Goal: Task Accomplishment & Management: Manage account settings

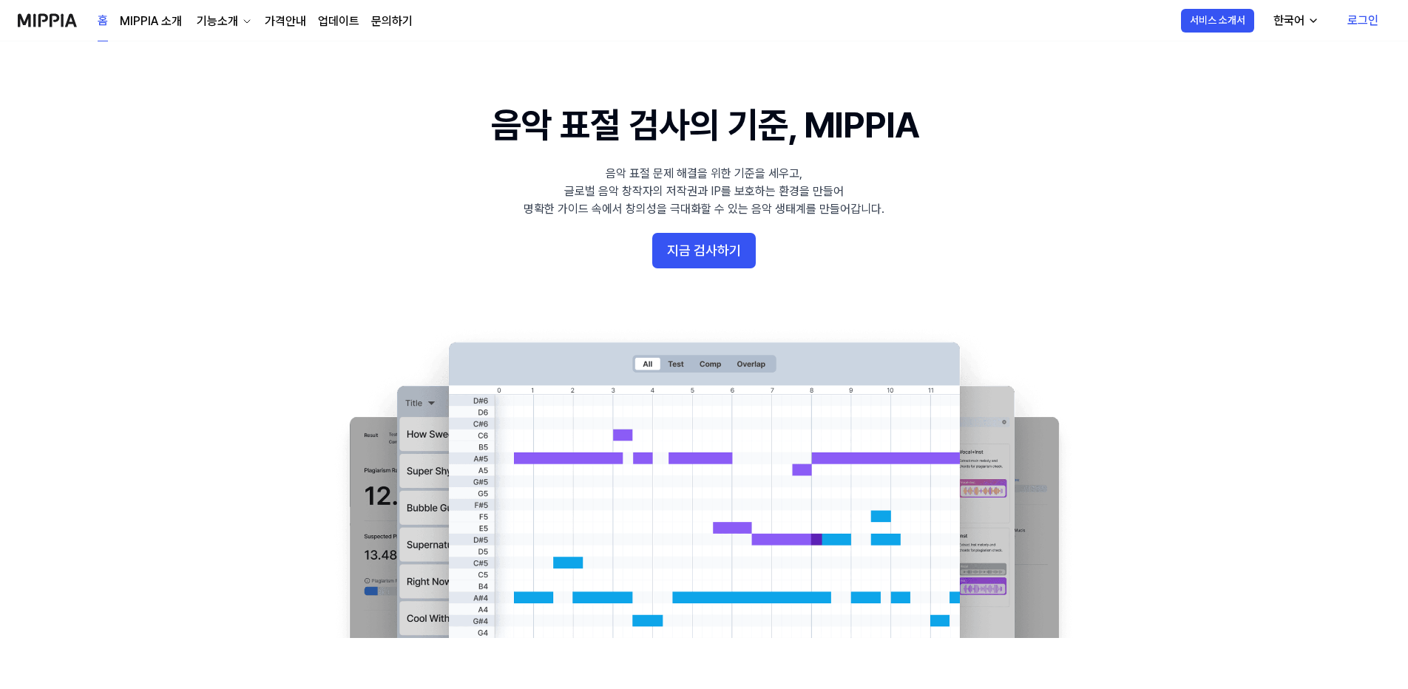
click at [1356, 18] on link "로그인" at bounding box center [1363, 20] width 55 height 41
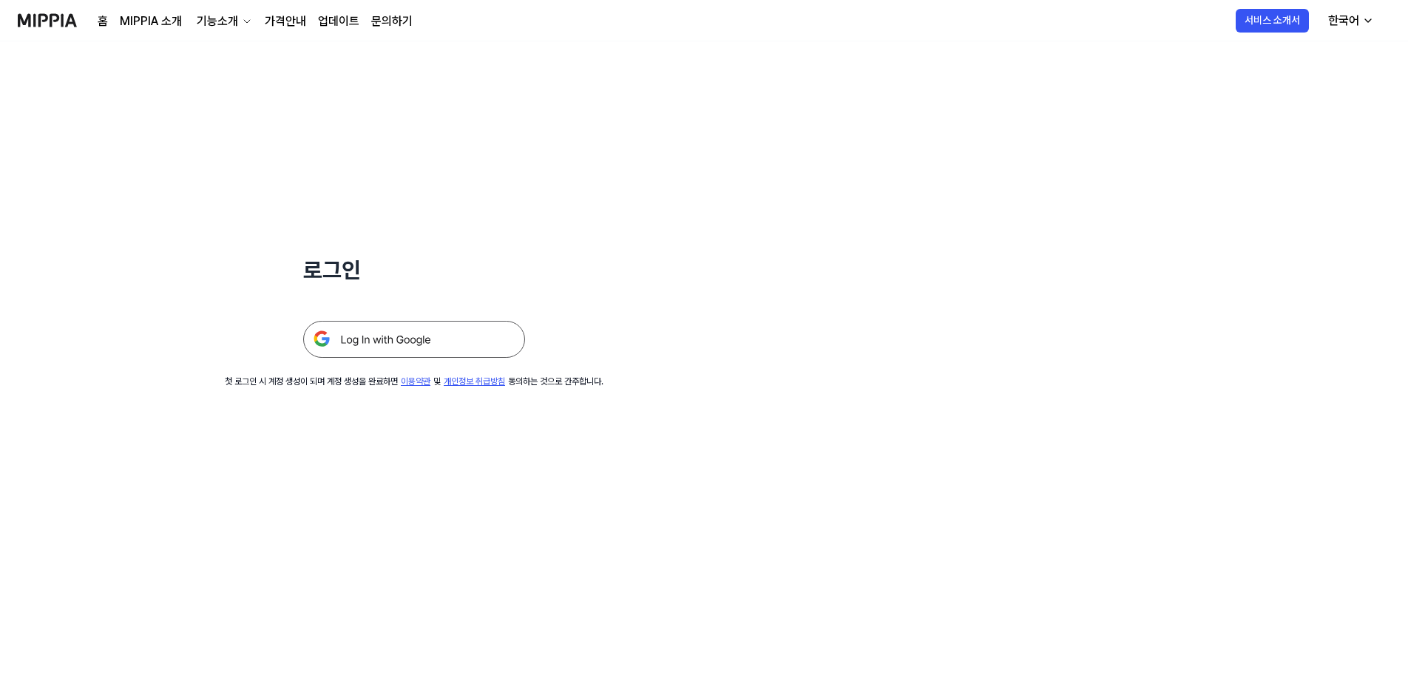
click at [409, 342] on img at bounding box center [414, 339] width 222 height 37
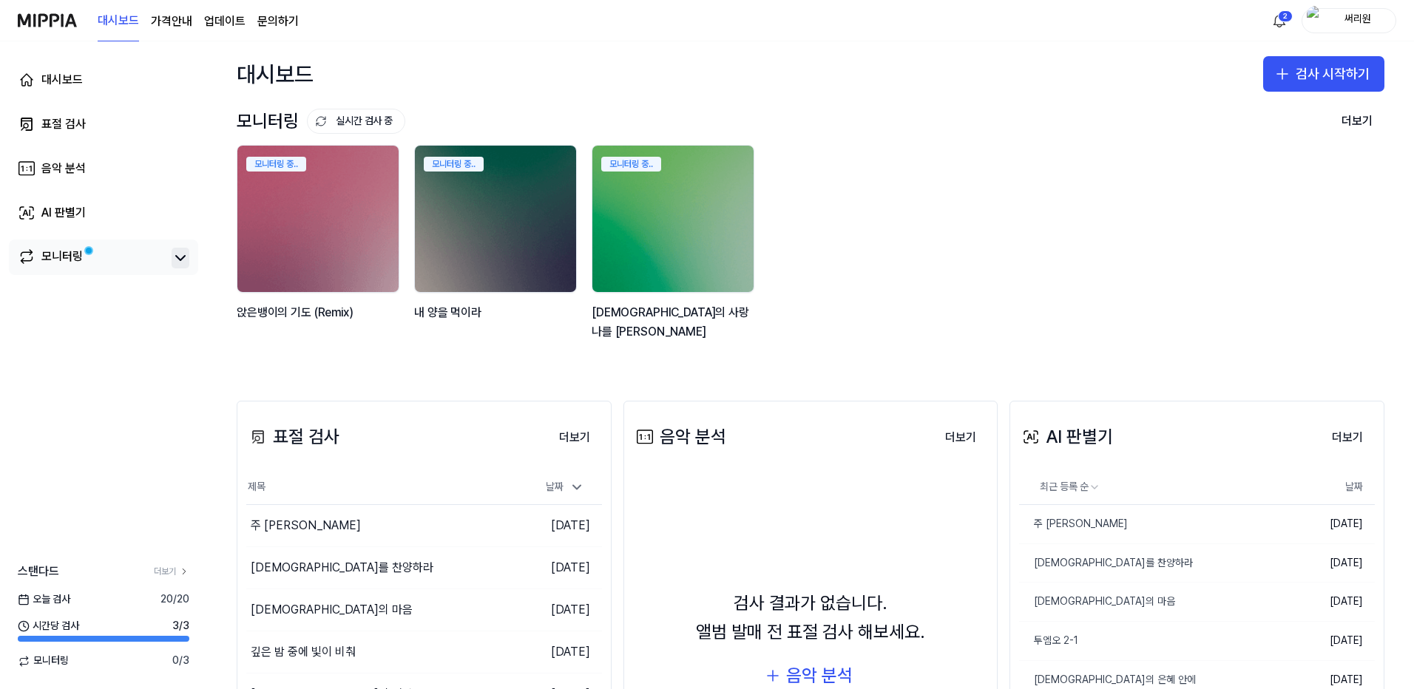
click at [175, 254] on icon at bounding box center [181, 258] width 18 height 18
click at [1352, 116] on button "더보기" at bounding box center [1357, 122] width 55 height 30
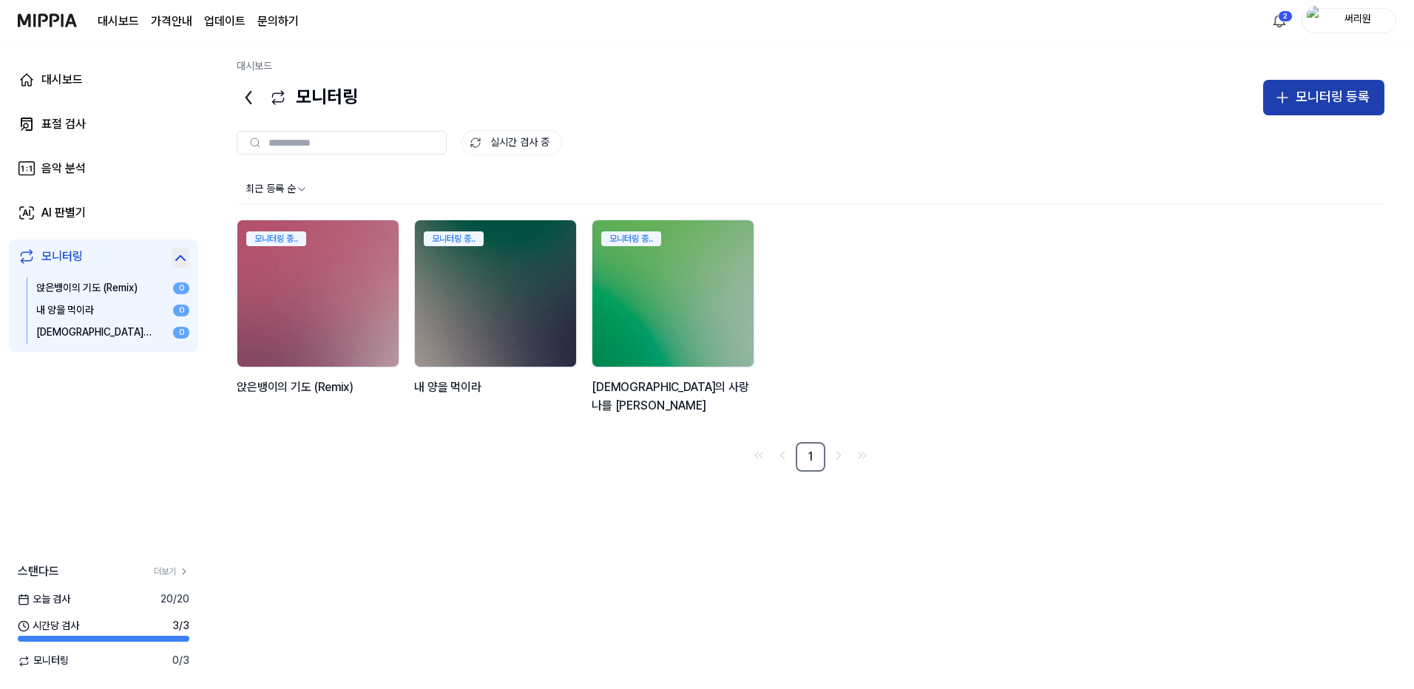
click at [1326, 95] on div "모니터링 등록" at bounding box center [1333, 97] width 74 height 21
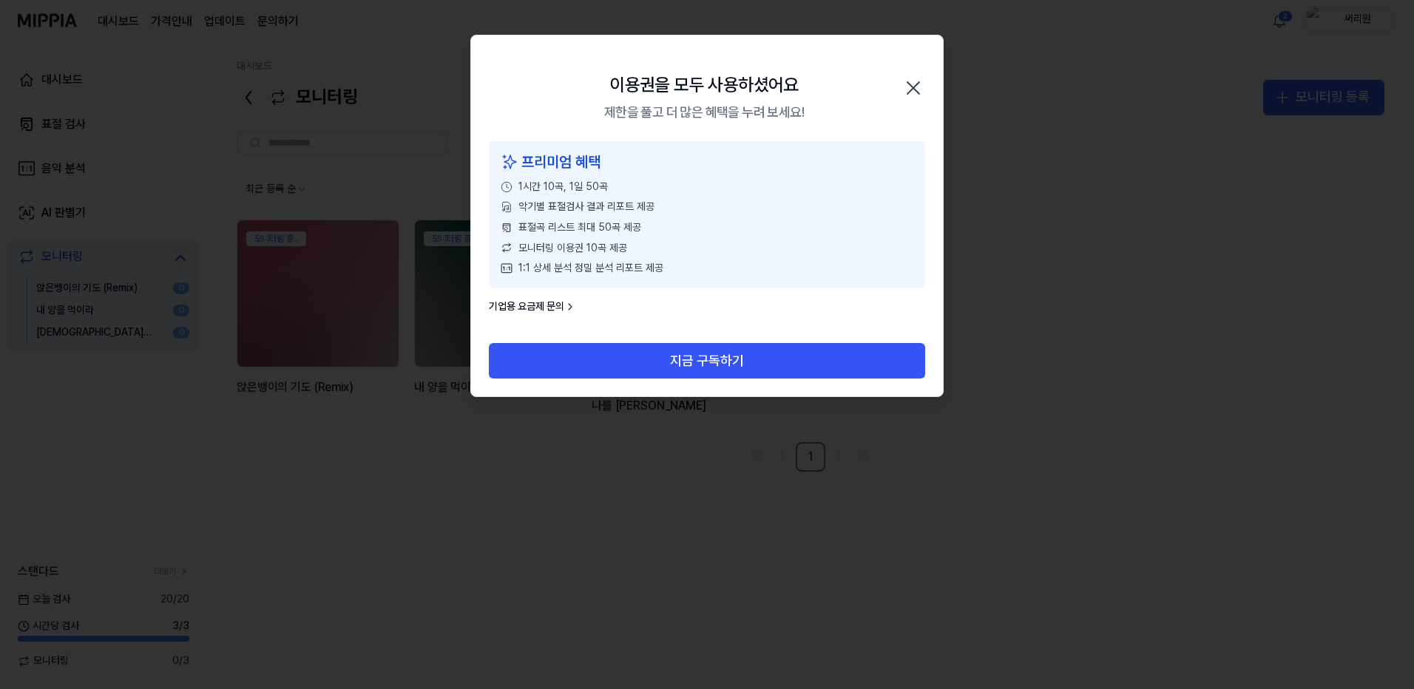
click at [920, 88] on icon "button" at bounding box center [914, 88] width 24 height 24
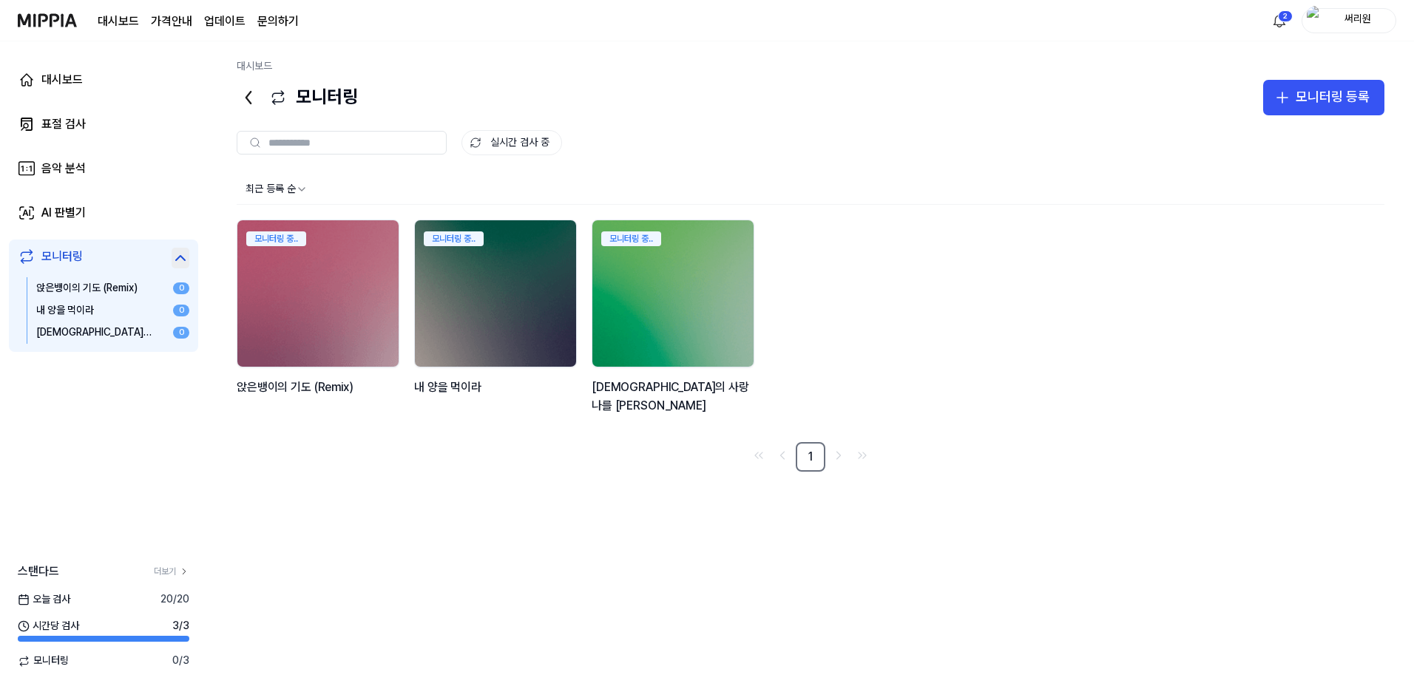
click at [21, 661] on icon at bounding box center [24, 661] width 13 height 13
click at [54, 81] on div "대시보드" at bounding box center [61, 80] width 41 height 18
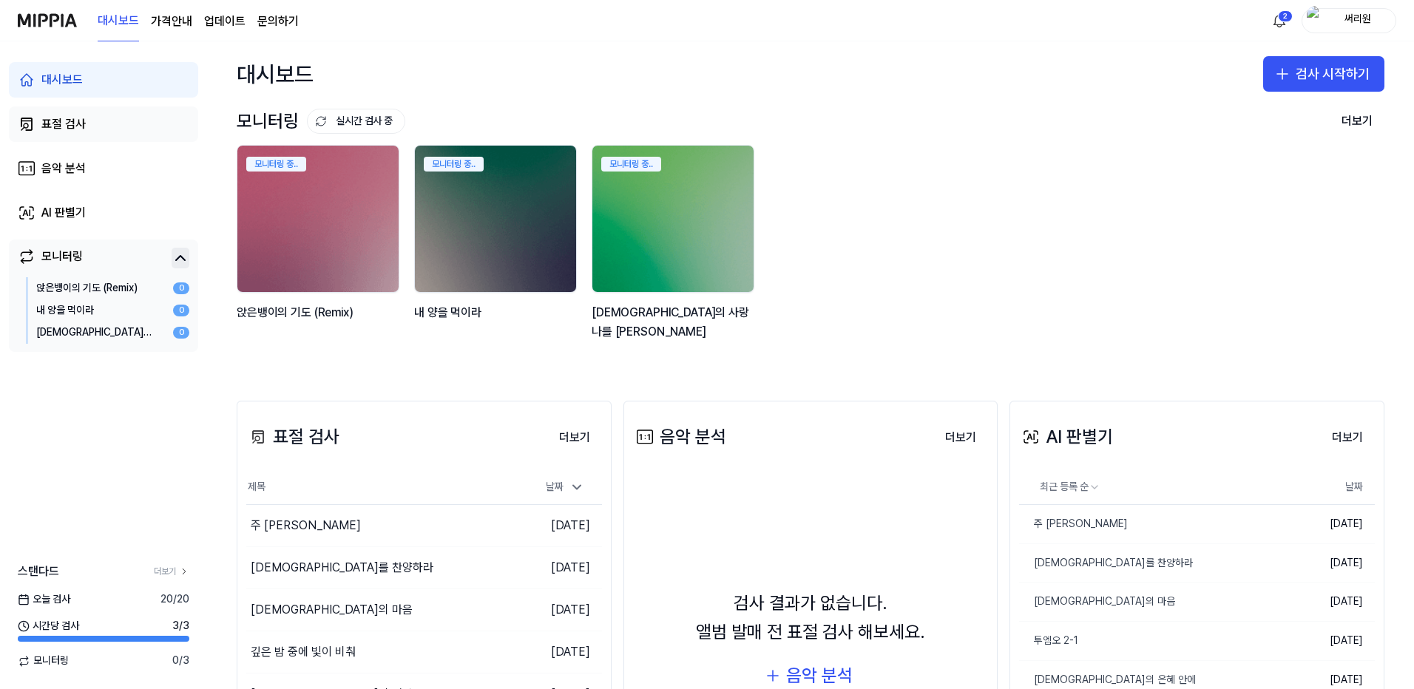
click at [73, 121] on div "표절 검사" at bounding box center [63, 124] width 44 height 18
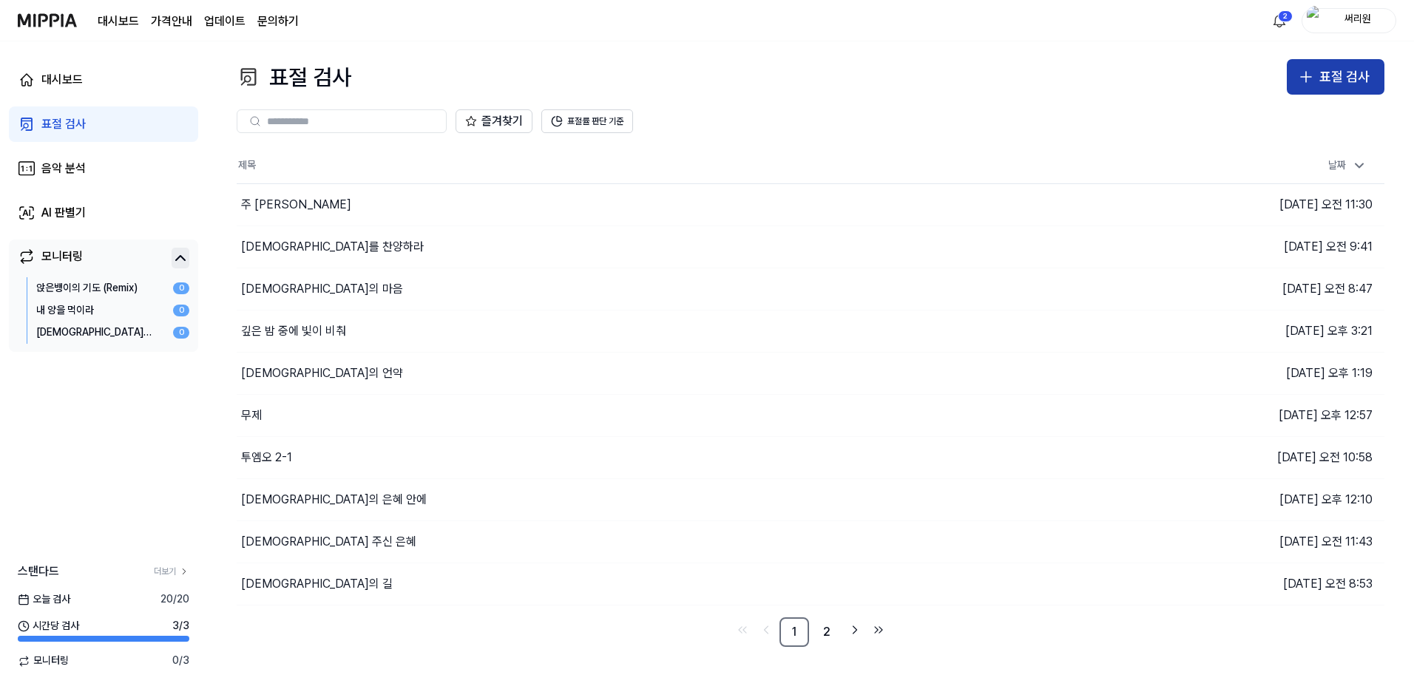
click at [1330, 74] on div "표절 검사" at bounding box center [1345, 77] width 50 height 21
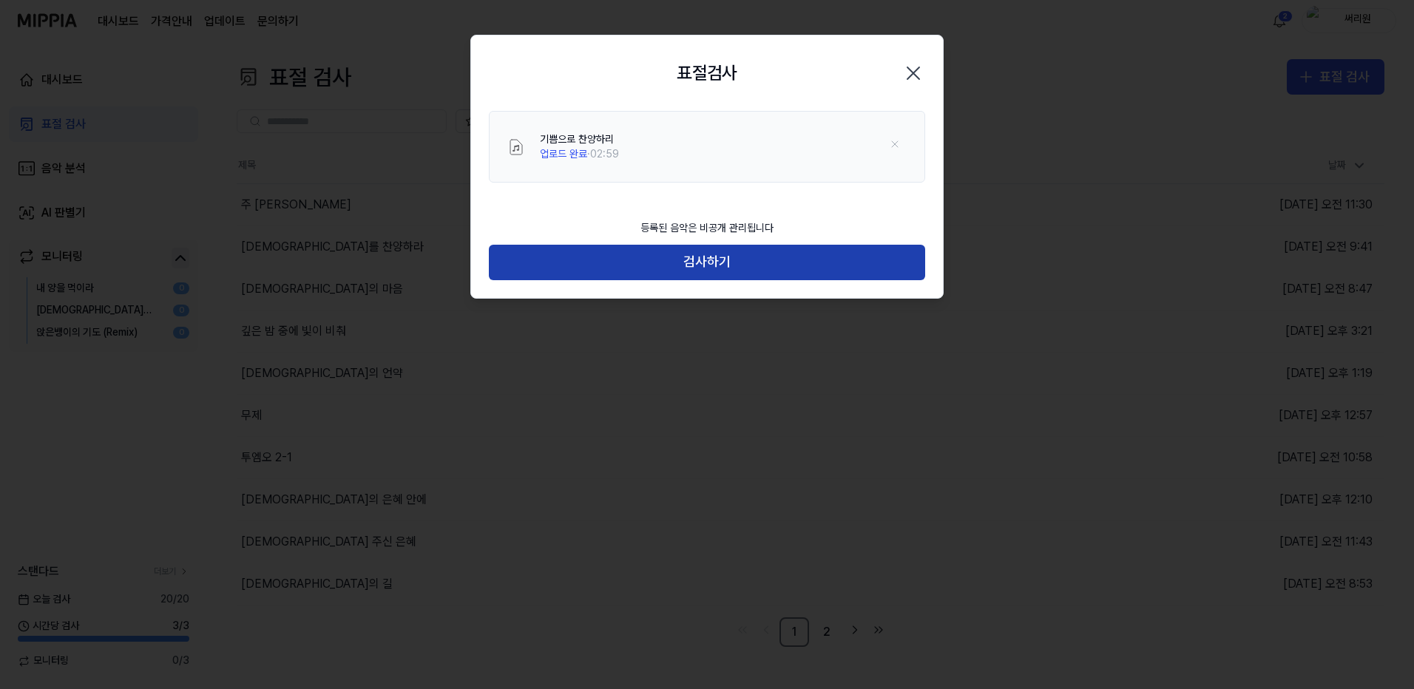
click at [706, 257] on button "검사하기" at bounding box center [707, 263] width 436 height 36
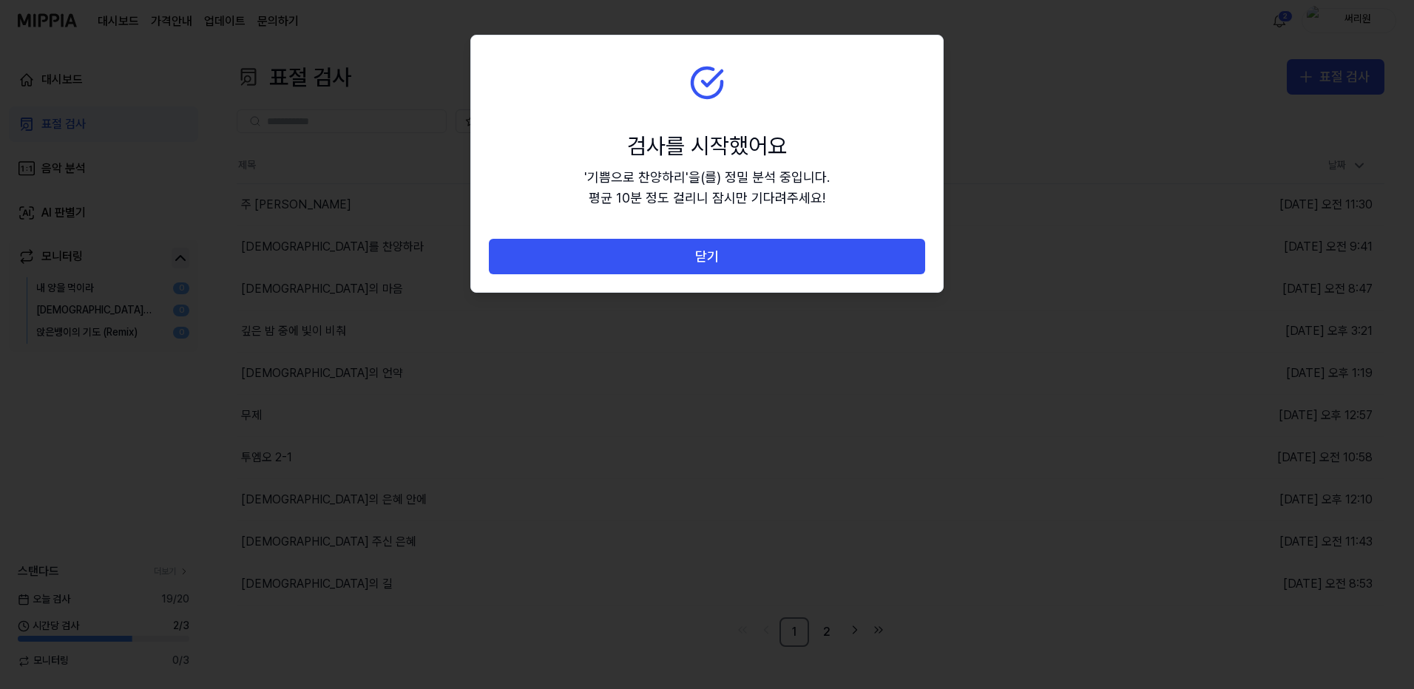
click at [706, 257] on button "닫기" at bounding box center [707, 257] width 436 height 36
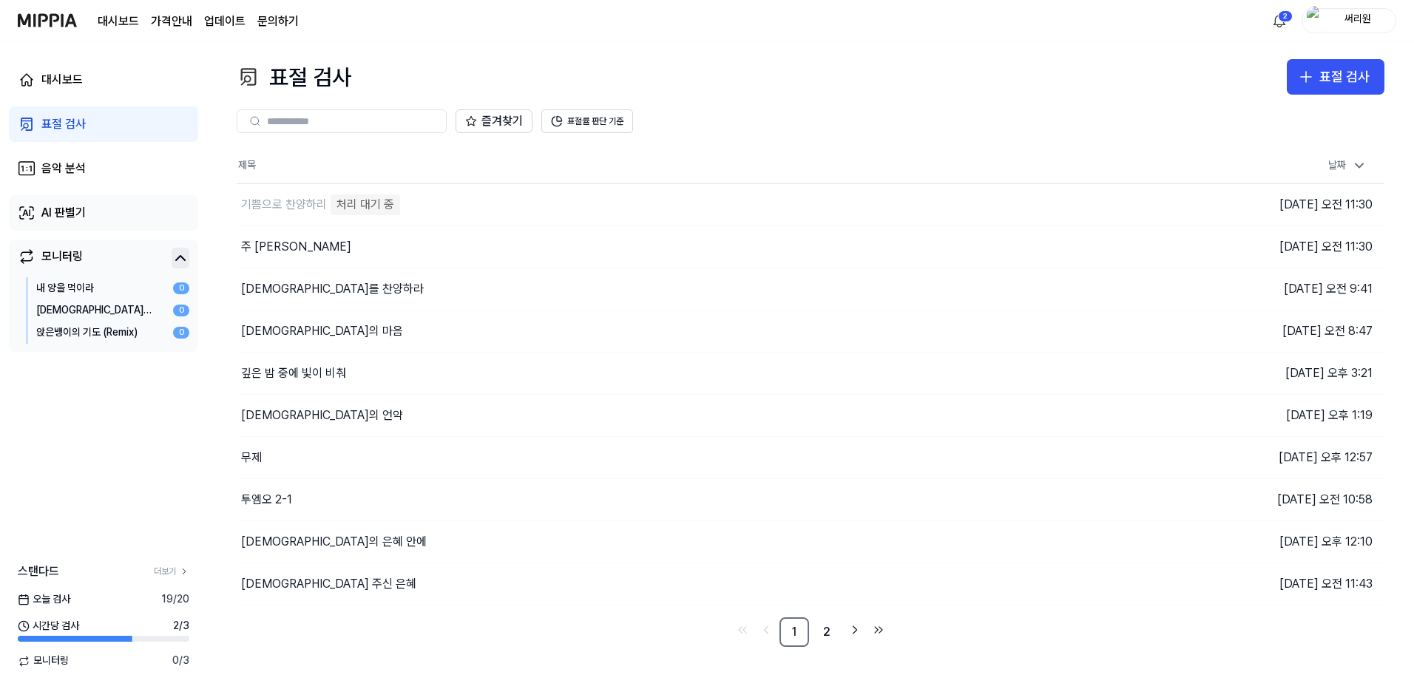
click at [61, 207] on div "AI 판별기" at bounding box center [63, 213] width 44 height 18
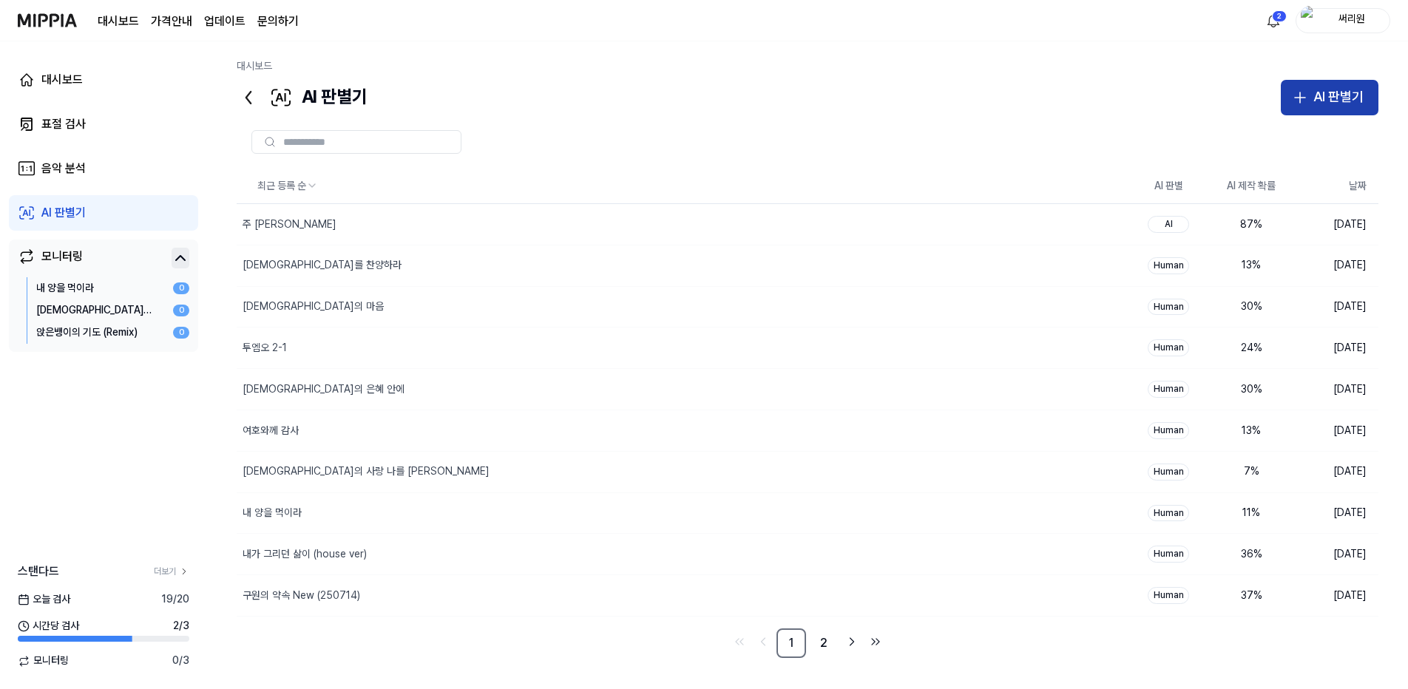
click at [1334, 96] on div "AI 판별기" at bounding box center [1339, 97] width 50 height 21
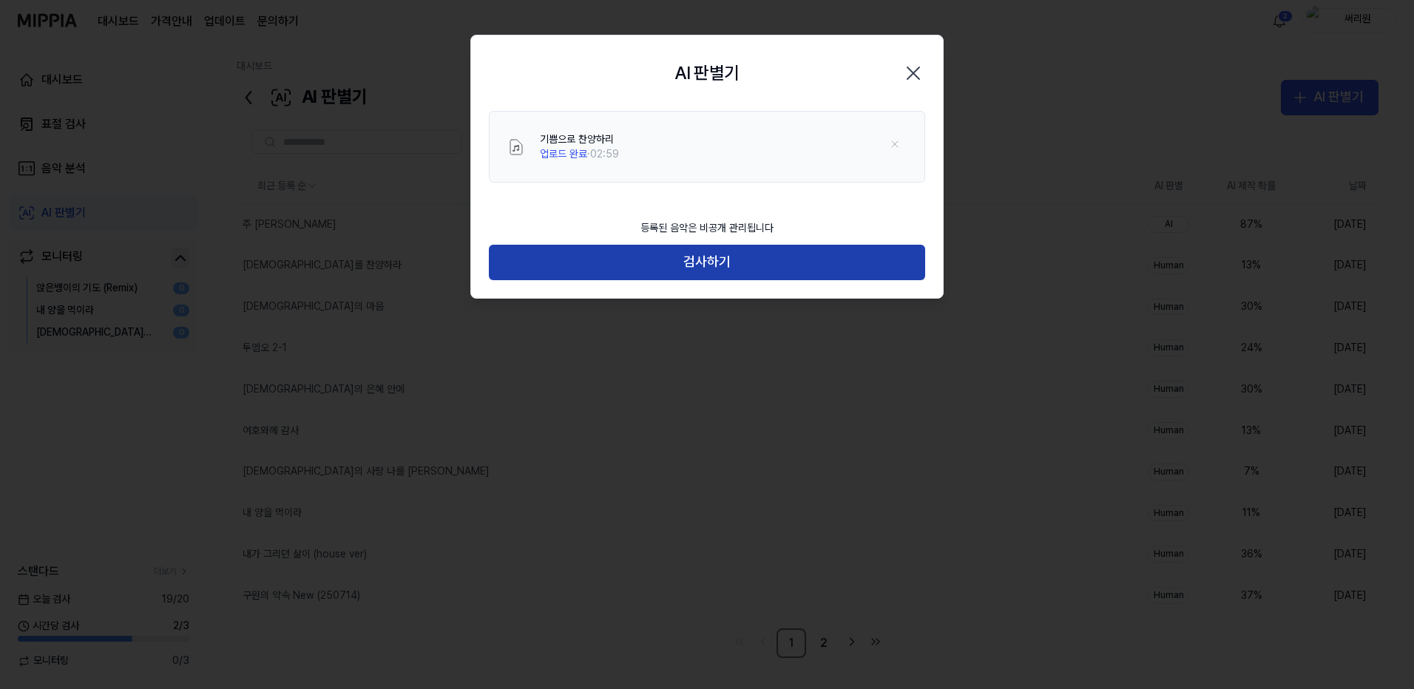
click at [724, 269] on button "검사하기" at bounding box center [707, 263] width 436 height 36
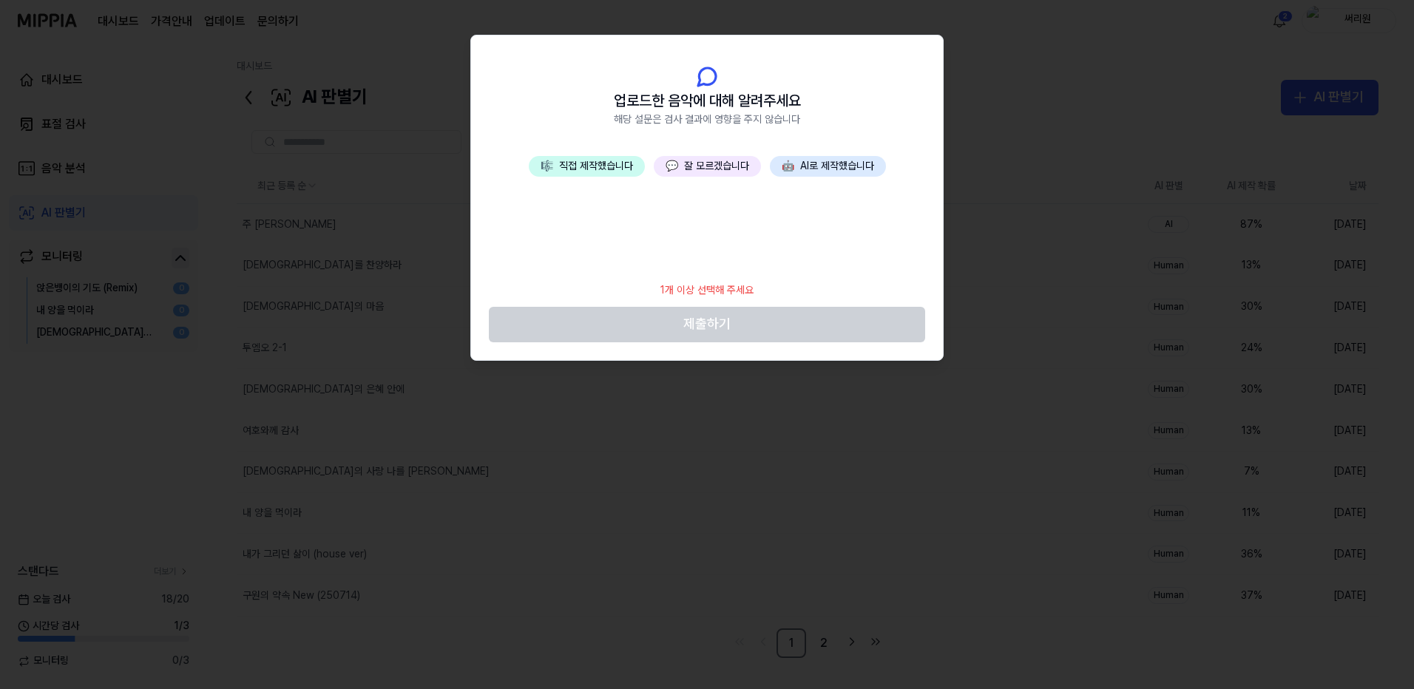
click at [833, 166] on button "🤖 AI로 제작했습니다" at bounding box center [828, 166] width 116 height 21
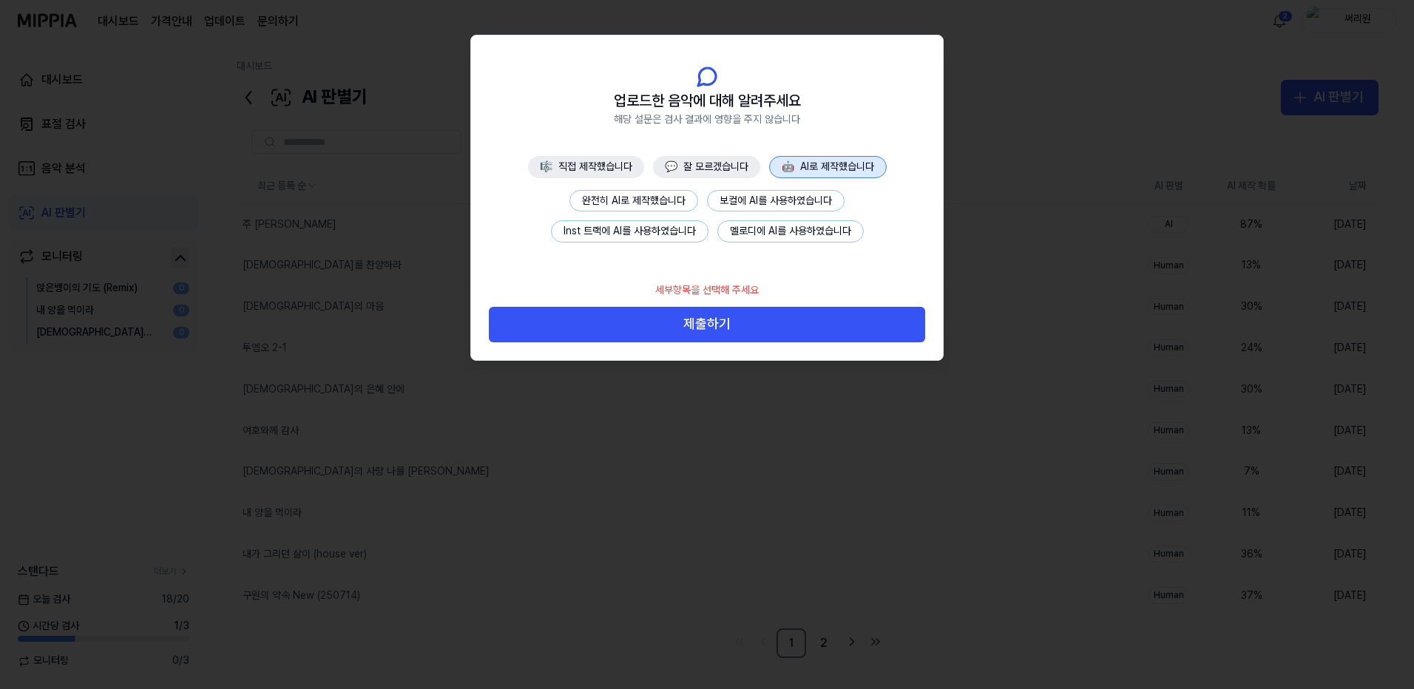
click at [637, 200] on button "완전히 AI로 제작했습니다" at bounding box center [634, 201] width 129 height 22
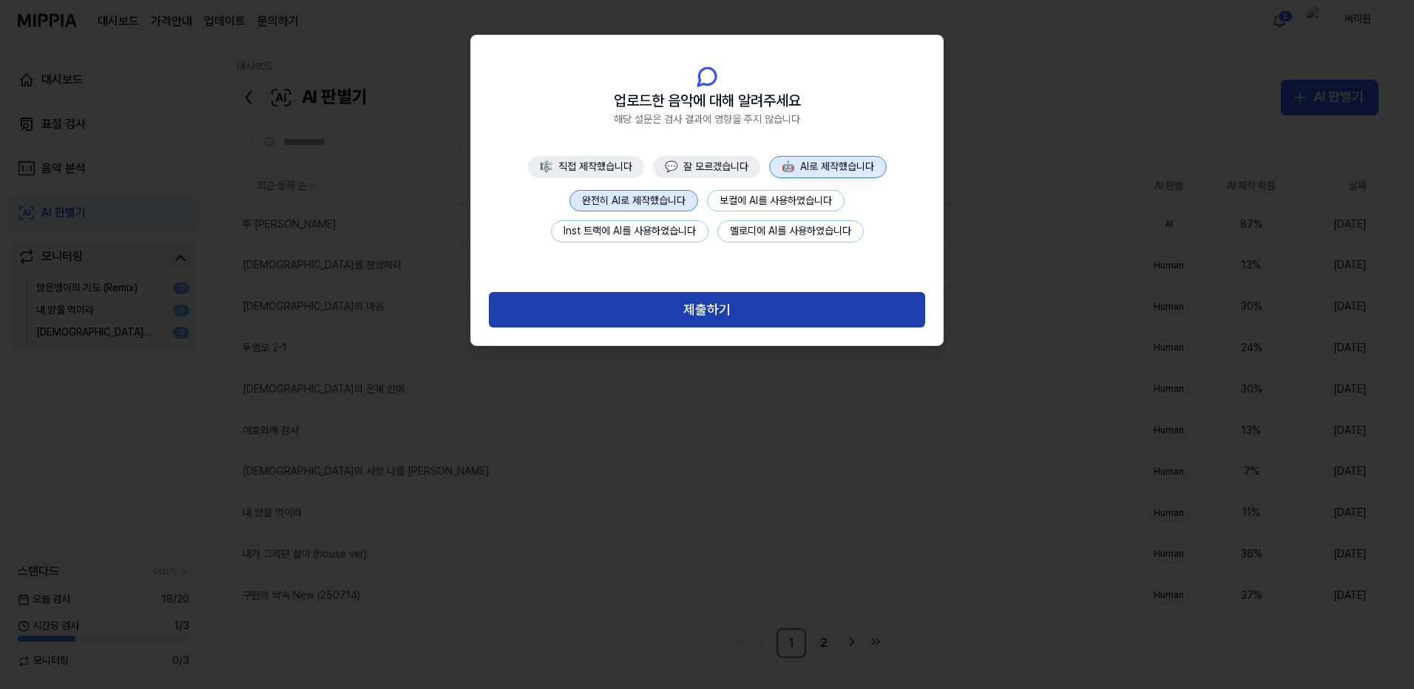
click at [712, 313] on button "제출하기" at bounding box center [707, 310] width 436 height 36
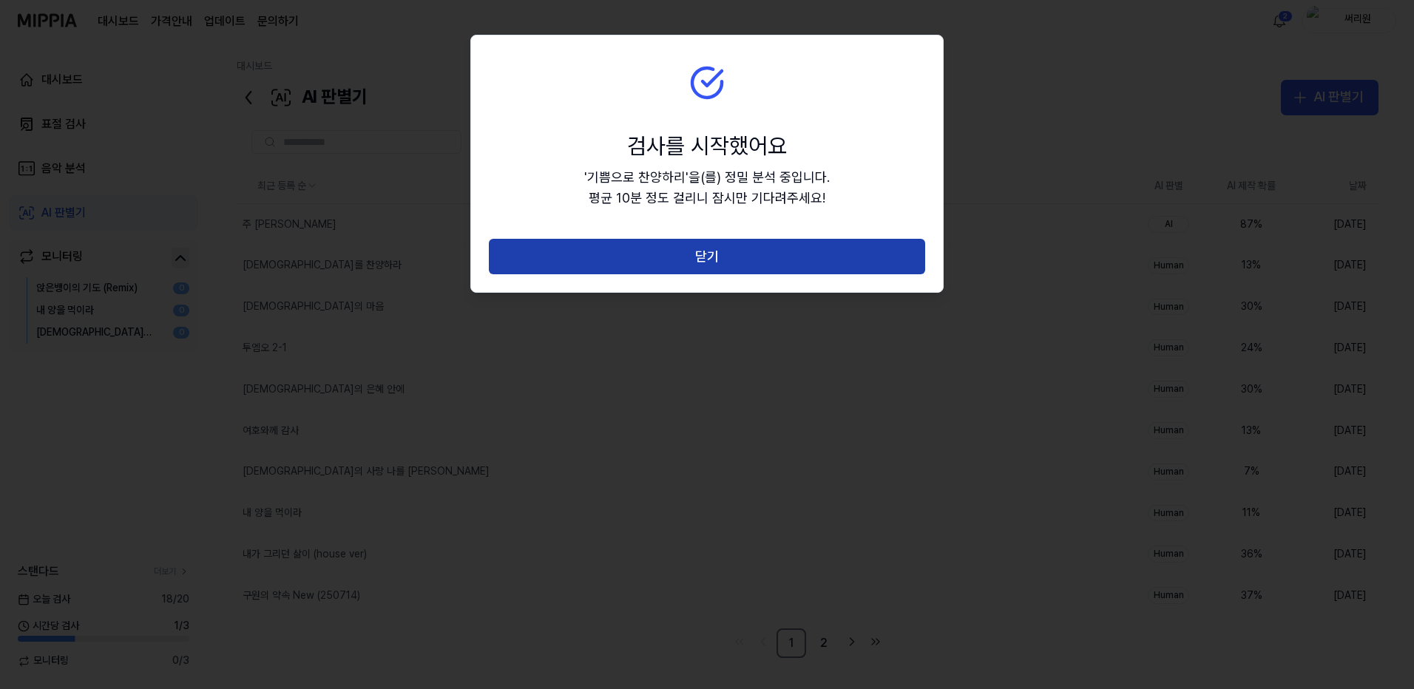
click at [732, 252] on button "닫기" at bounding box center [707, 257] width 436 height 36
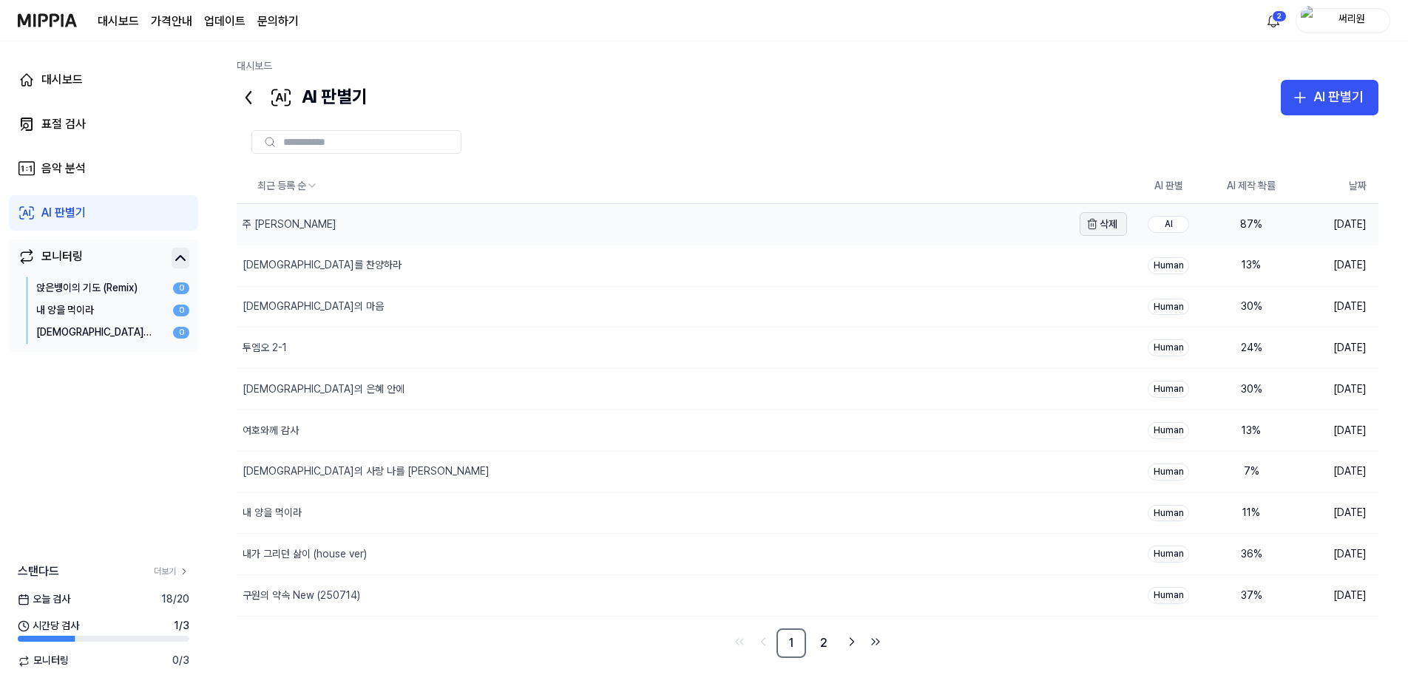
click at [1112, 223] on button "삭제" at bounding box center [1103, 224] width 47 height 24
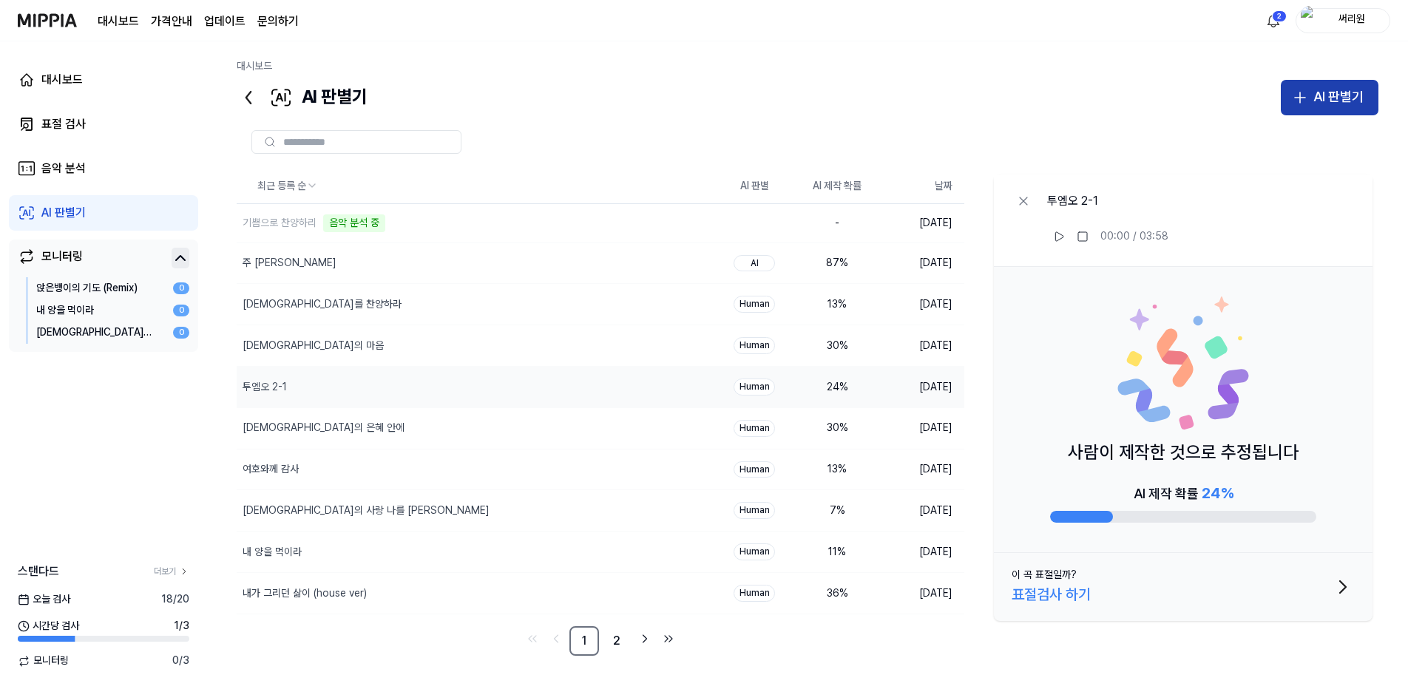
click at [1326, 101] on div "AI 판별기" at bounding box center [1339, 97] width 50 height 21
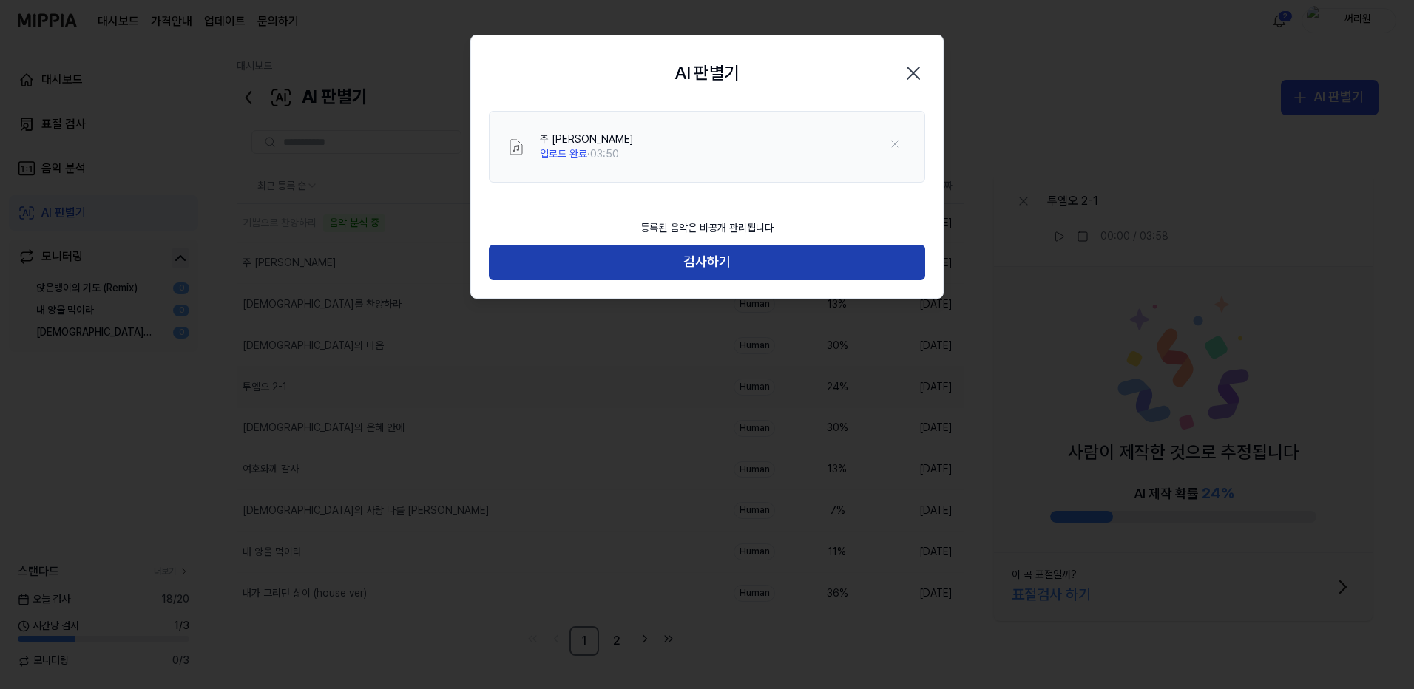
click at [730, 261] on button "검사하기" at bounding box center [707, 263] width 436 height 36
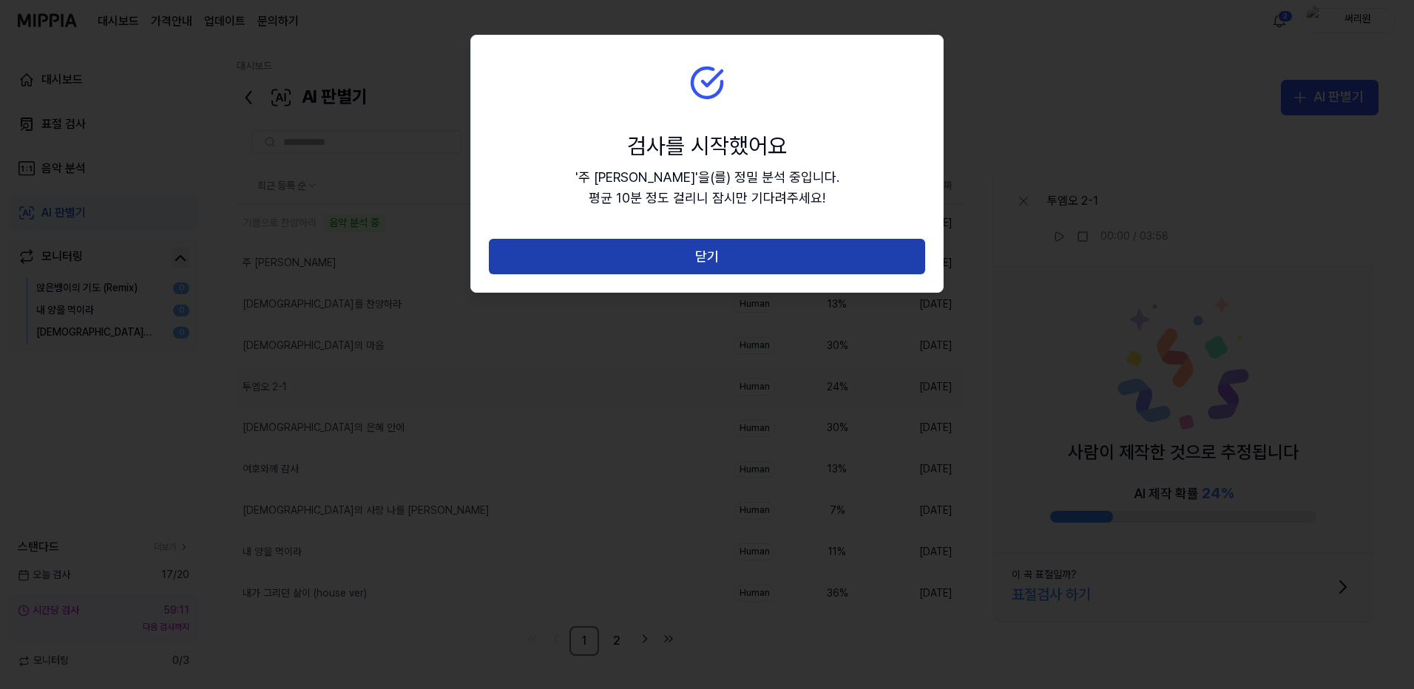
click at [731, 257] on button "닫기" at bounding box center [707, 257] width 436 height 36
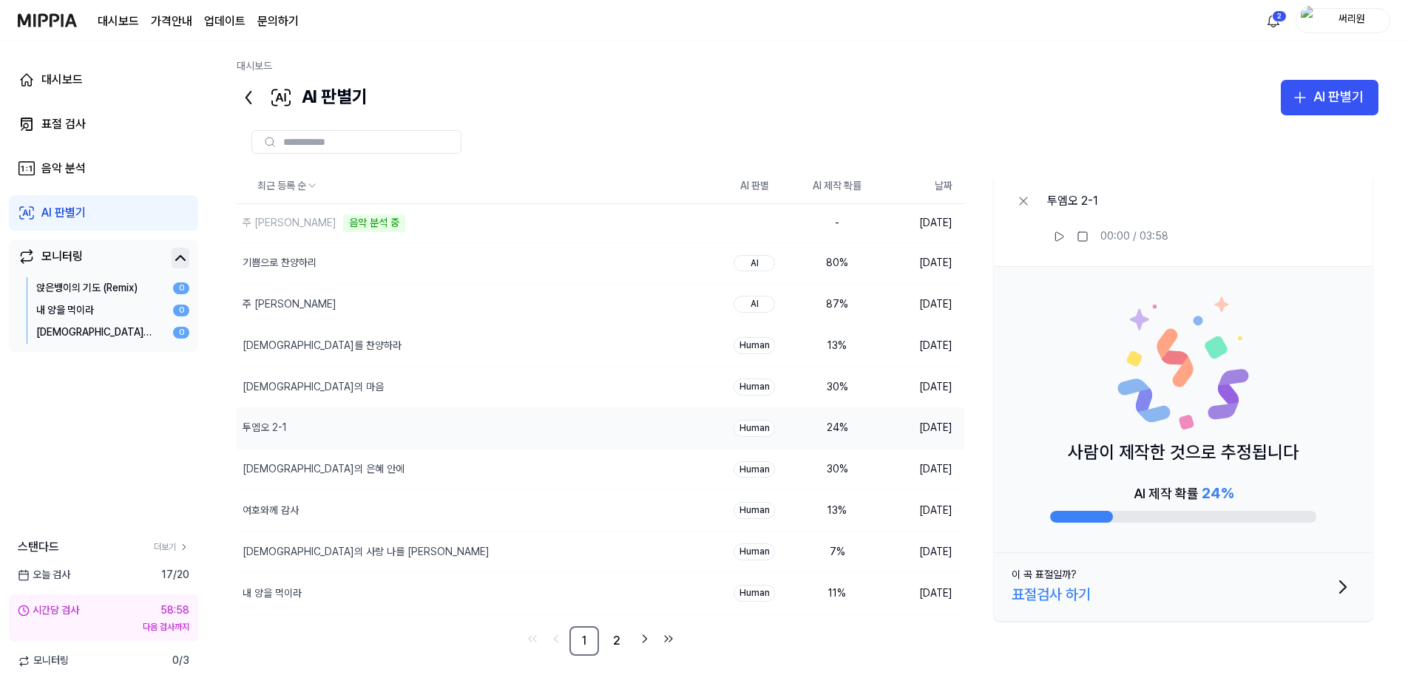
click at [55, 208] on div "AI 판별기" at bounding box center [63, 213] width 44 height 18
click at [700, 303] on button "삭제" at bounding box center [689, 305] width 47 height 24
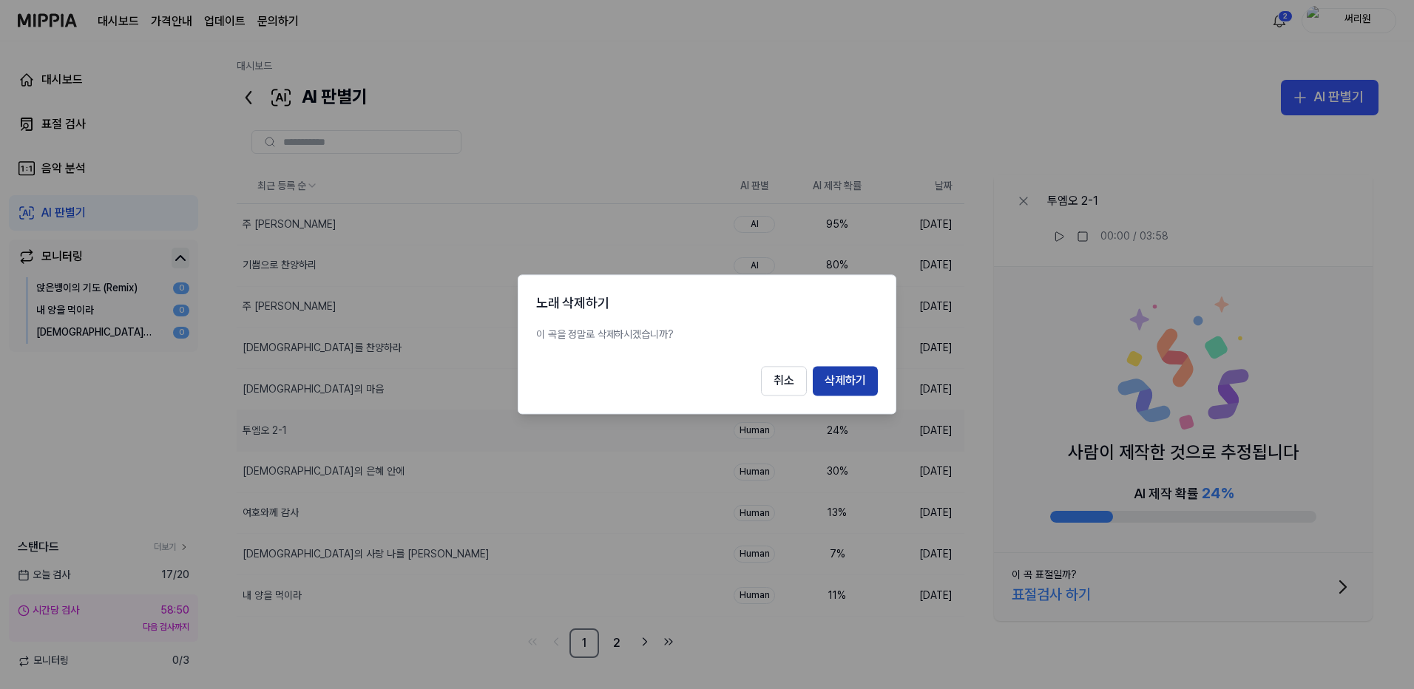
click at [849, 382] on button "삭제하기" at bounding box center [845, 382] width 65 height 30
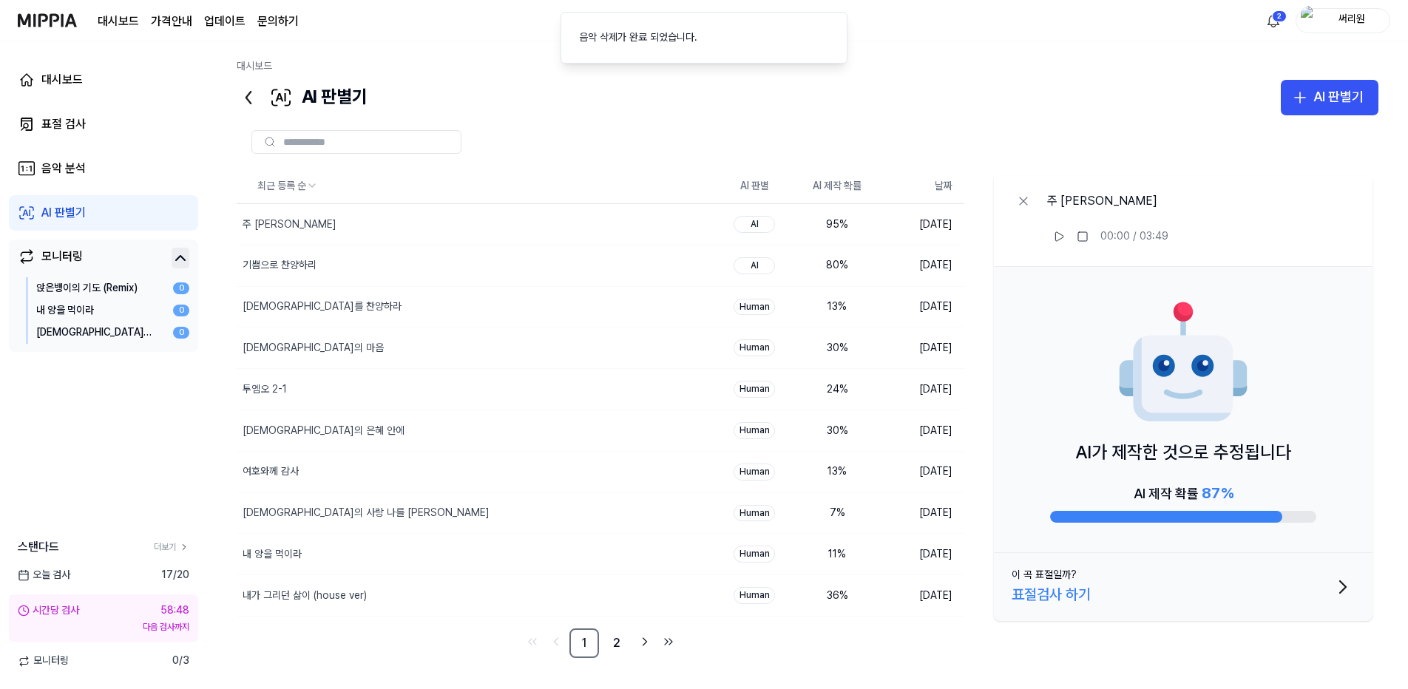
click at [666, 68] on ol "음악 삭제가 완료 되었습니다." at bounding box center [704, 37] width 311 height 75
click at [692, 223] on button "삭제" at bounding box center [689, 224] width 47 height 24
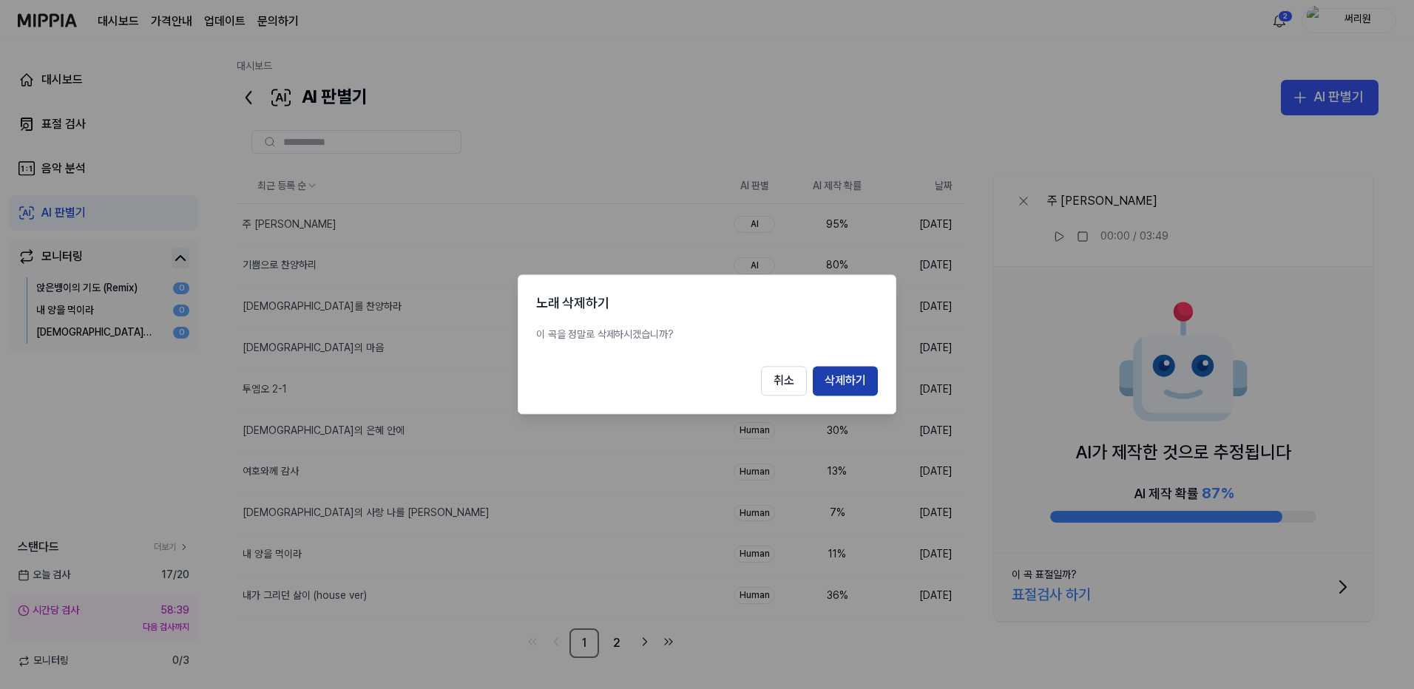
click at [845, 385] on button "삭제하기" at bounding box center [845, 382] width 65 height 30
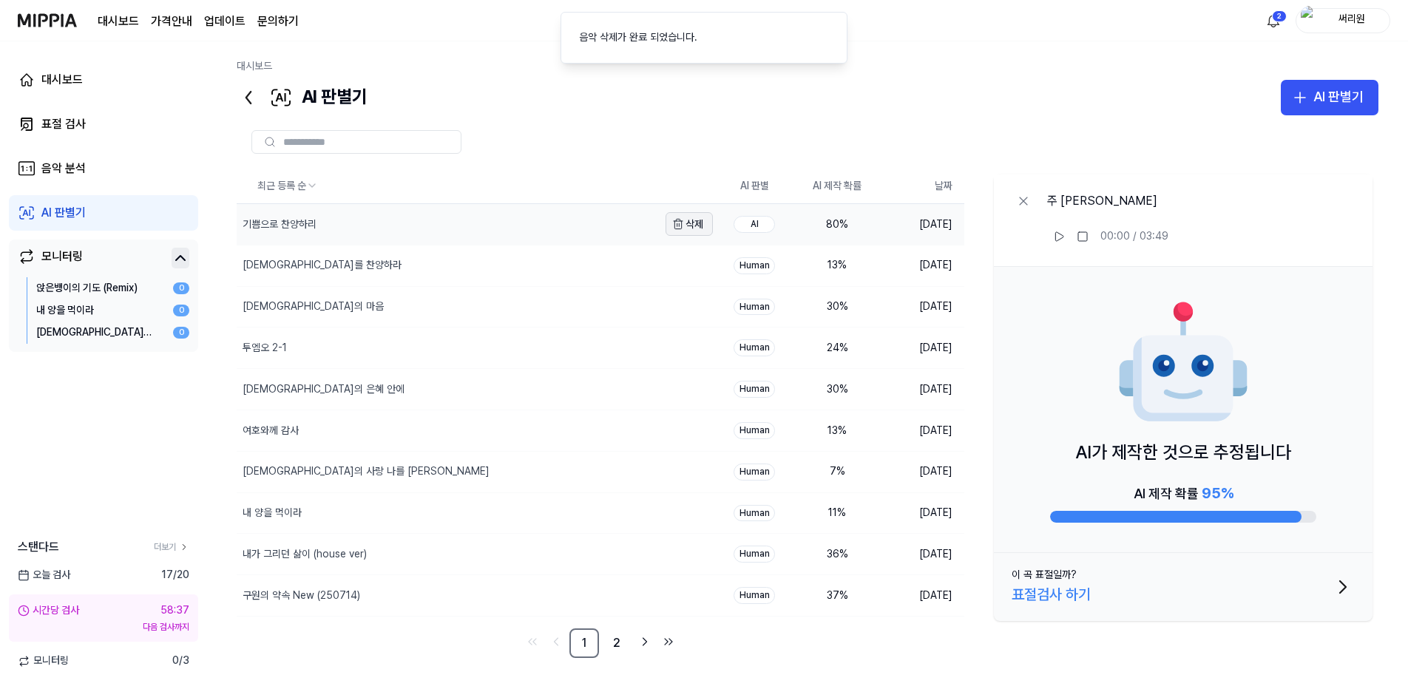
click at [699, 228] on button "삭제" at bounding box center [689, 224] width 47 height 24
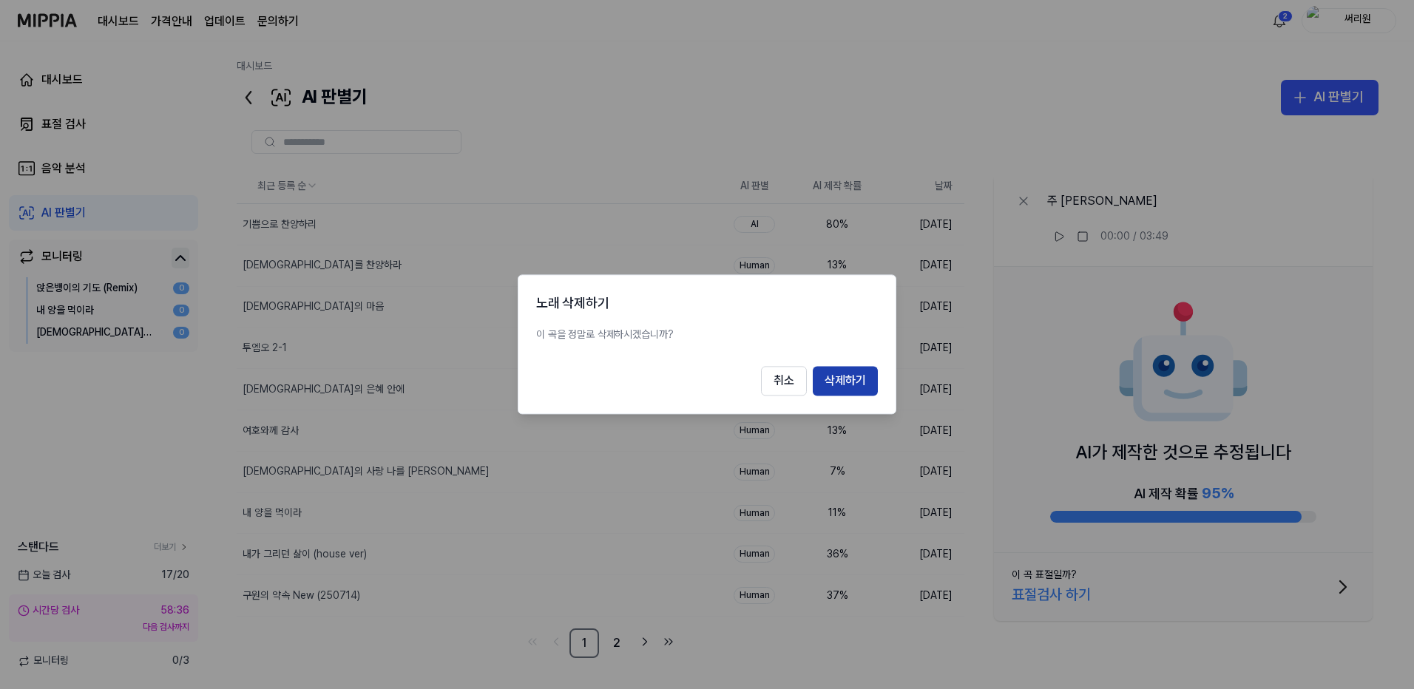
click at [847, 387] on button "삭제하기" at bounding box center [845, 382] width 65 height 30
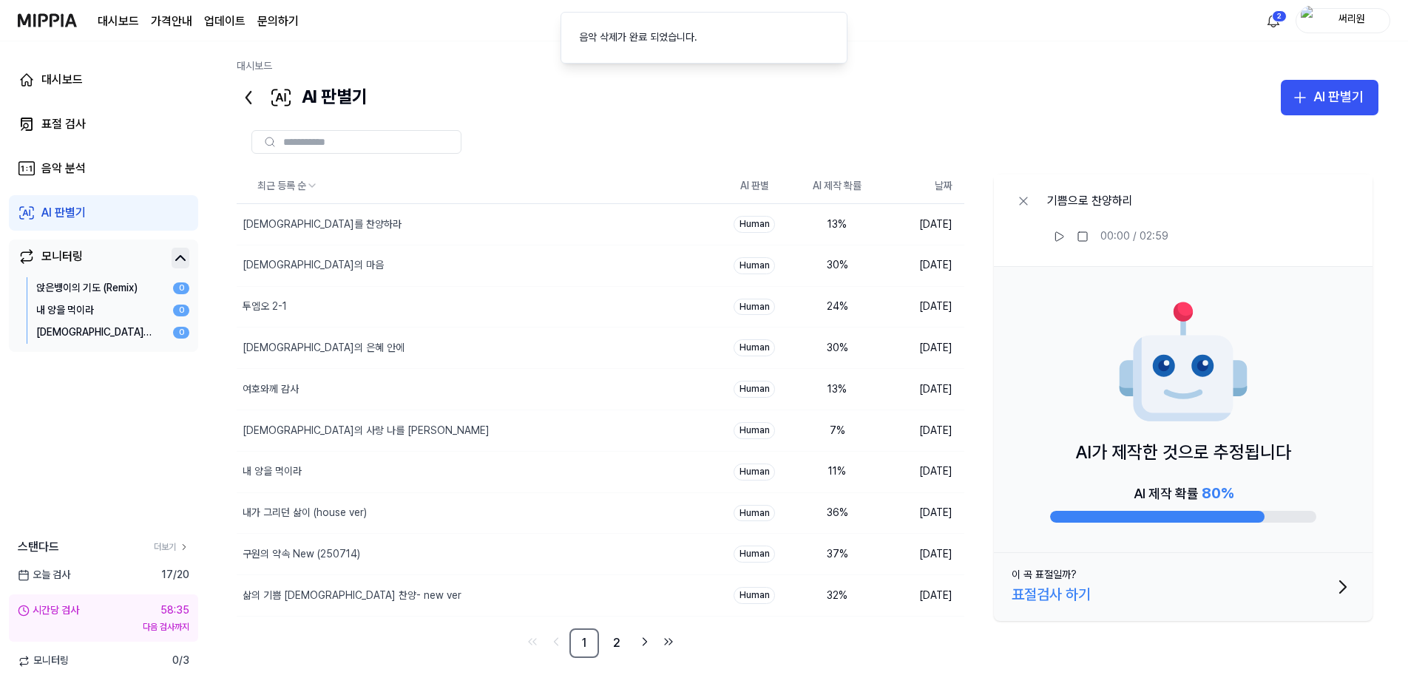
click at [982, 75] on div "대시보드" at bounding box center [808, 69] width 1142 height 21
click at [1317, 101] on div "AI 판별기" at bounding box center [1339, 97] width 50 height 21
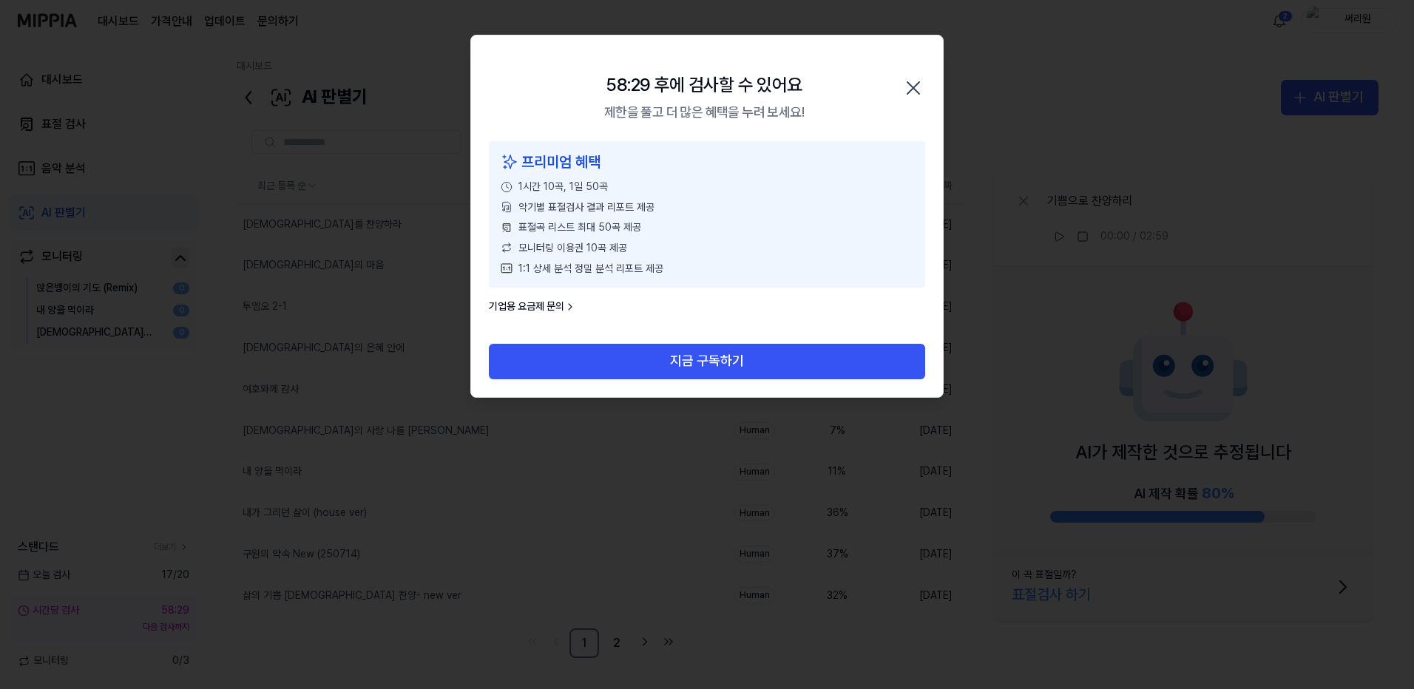
click at [911, 84] on icon "button" at bounding box center [914, 88] width 12 height 12
